Goal: Check status: Check status

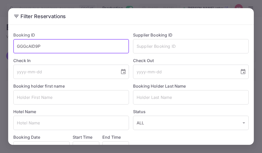
drag, startPoint x: 42, startPoint y: 46, endPoint x: 17, endPoint y: 48, distance: 24.8
click at [17, 48] on input "GGGcAID9P" at bounding box center [70, 46] width 115 height 14
paste input "lioPAgyV2"
click at [17, 48] on input "lioPAgyV2" at bounding box center [70, 46] width 115 height 14
click at [18, 48] on input "lioPAgyV2" at bounding box center [70, 46] width 115 height 14
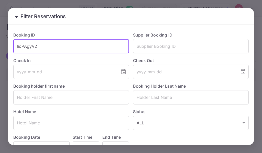
click at [41, 43] on input "lioPAgyV2" at bounding box center [70, 46] width 115 height 14
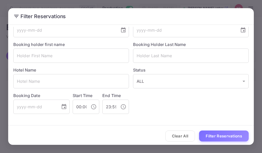
scroll to position [43, 0]
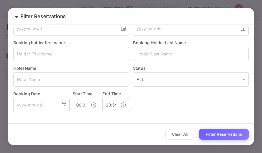
type input "lioPAgyV2"
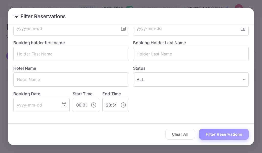
click at [214, 135] on button "Filter Reservations" at bounding box center [224, 134] width 50 height 11
click at [220, 134] on button "Filter Reservations" at bounding box center [224, 134] width 50 height 11
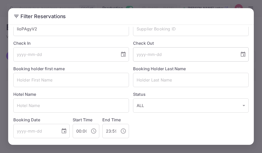
scroll to position [0, 0]
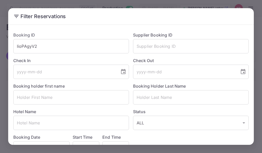
click at [178, 6] on div "Filter Reservations Booking ID lioPAgyV2 ​ Supplier Booking ID ​ Check In ​ Che…" at bounding box center [131, 76] width 262 height 153
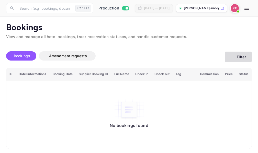
click at [231, 57] on icon "button" at bounding box center [231, 56] width 5 height 5
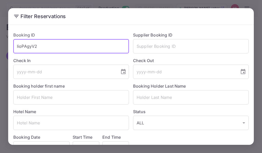
click at [38, 46] on input "lioPAgyV2" at bounding box center [70, 46] width 115 height 14
click at [16, 46] on input "lioPAgyV2" at bounding box center [70, 46] width 115 height 14
click at [41, 43] on input "lioPAgyV2" at bounding box center [70, 46] width 115 height 14
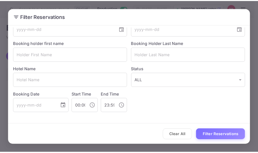
scroll to position [43, 0]
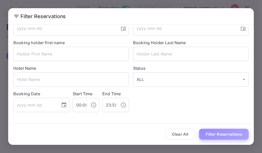
click at [227, 129] on button "Filter Reservations" at bounding box center [224, 134] width 50 height 11
click at [177, 2] on div "Filter Reservations Booking ID lioPAgyV2 ​ Supplier Booking ID ​ Check In ​ Che…" at bounding box center [131, 76] width 262 height 153
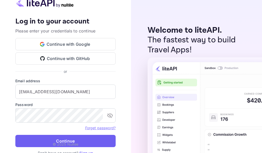
click at [67, 141] on button "Continue" at bounding box center [65, 141] width 100 height 12
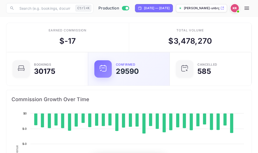
scroll to position [79, 116]
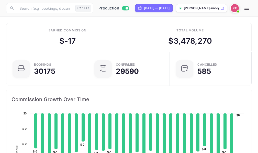
click at [246, 9] on icon "button" at bounding box center [246, 8] width 5 height 3
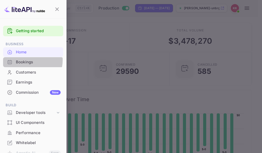
click at [25, 60] on div "Bookings" at bounding box center [38, 62] width 45 height 6
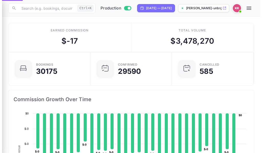
scroll to position [4, 4]
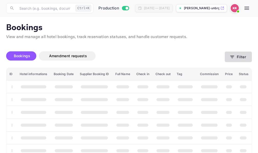
click at [232, 57] on icon "button" at bounding box center [231, 56] width 5 height 5
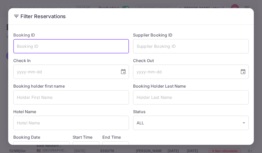
click at [15, 45] on input "text" at bounding box center [70, 46] width 115 height 14
paste input "lioPAgyV2"
click at [18, 46] on input "lioPAgyV2" at bounding box center [70, 46] width 115 height 14
click at [42, 46] on input "lioPAgyV2" at bounding box center [70, 46] width 115 height 14
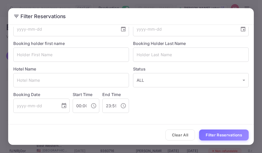
scroll to position [43, 0]
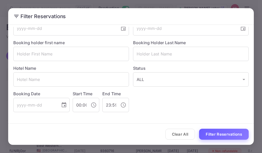
type input "lioPAgyV2"
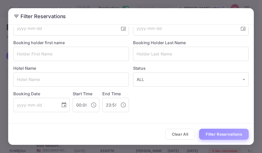
click at [206, 134] on button "Filter Reservations" at bounding box center [224, 134] width 50 height 11
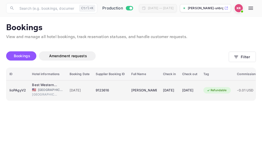
click at [102, 89] on div "9123616" at bounding box center [110, 90] width 29 height 8
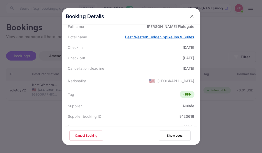
scroll to position [77, 0]
click at [190, 17] on icon "close" at bounding box center [191, 16] width 5 height 5
